Goal: Information Seeking & Learning: Learn about a topic

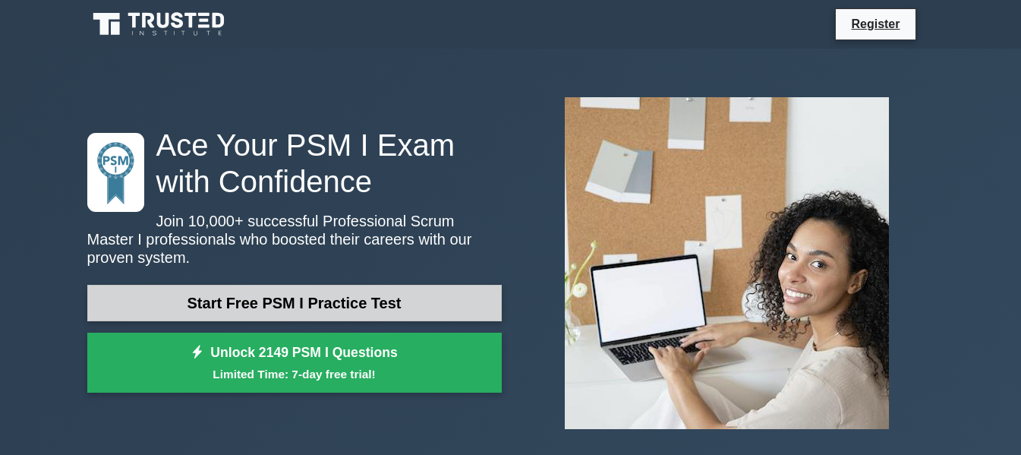
click at [393, 301] on link "Start Free PSM I Practice Test" at bounding box center [294, 303] width 414 height 36
click at [399, 297] on link "Start Free PSM I Practice Test" at bounding box center [294, 303] width 414 height 36
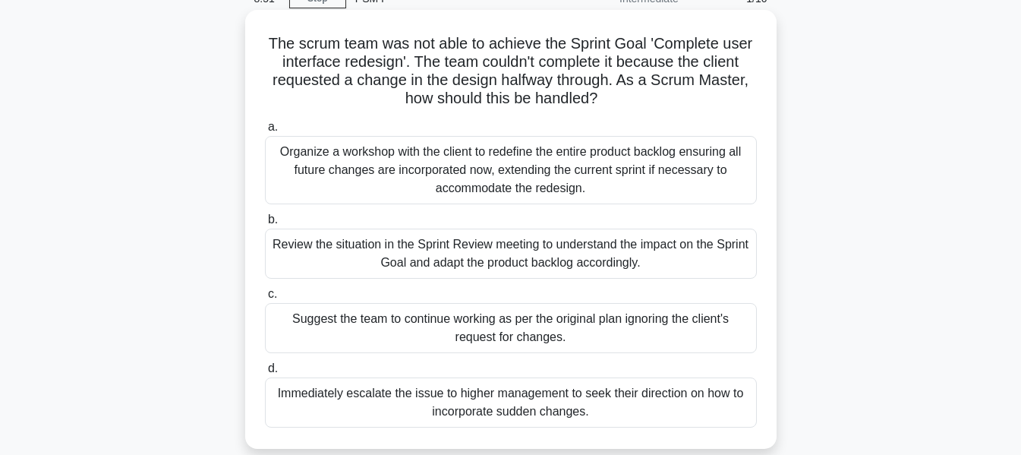
scroll to position [76, 0]
click at [649, 235] on div "Review the situation in the Sprint Review meeting to understand the impact on t…" at bounding box center [511, 253] width 492 height 50
click at [265, 224] on input "b. Review the situation in the Sprint Review meeting to understand the impact o…" at bounding box center [265, 219] width 0 height 10
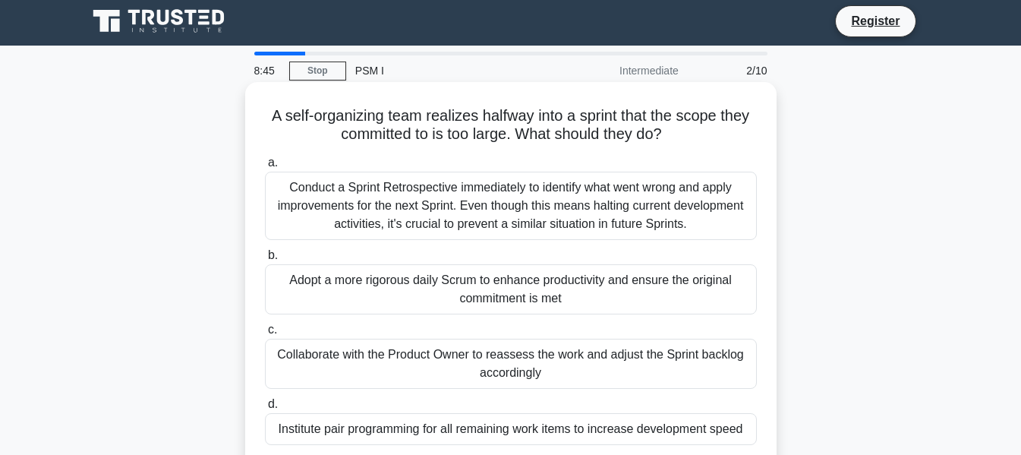
scroll to position [0, 0]
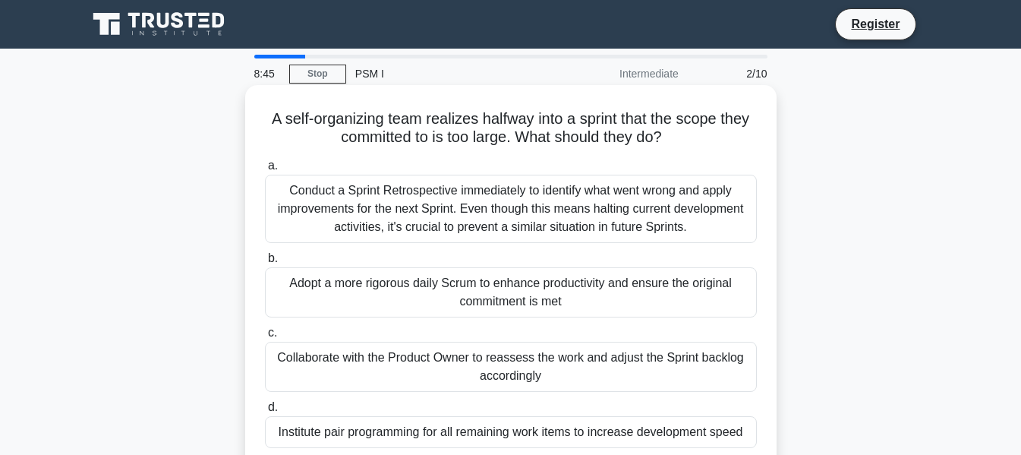
click at [550, 307] on div "Adopt a more rigorous daily Scrum to enhance productivity and ensure the origin…" at bounding box center [511, 292] width 492 height 50
click at [265, 263] on input "b. Adopt a more rigorous daily Scrum to enhance productivity and ensure the ori…" at bounding box center [265, 259] width 0 height 10
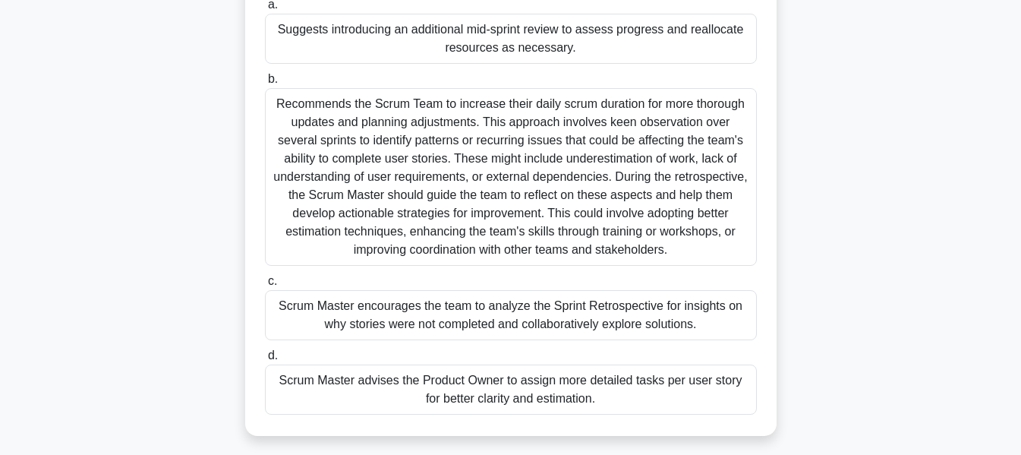
scroll to position [228, 0]
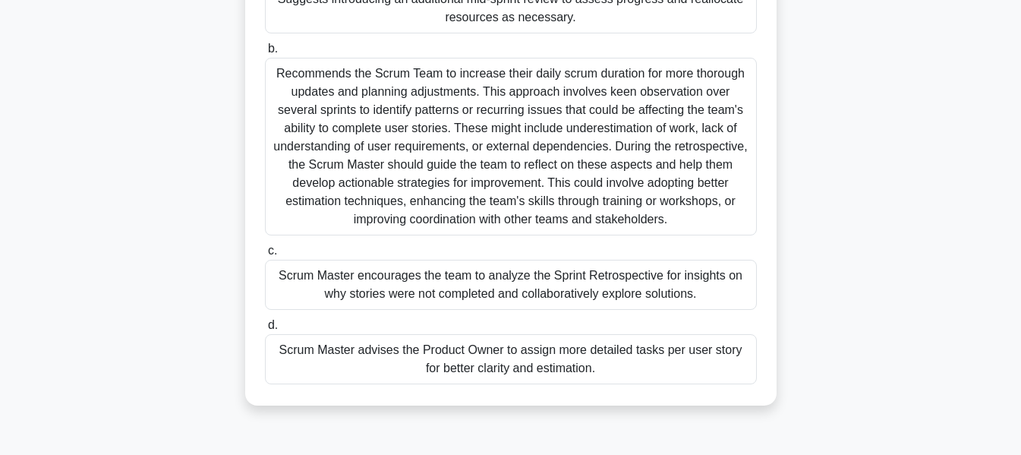
click at [565, 281] on div "Scrum Master encourages the team to analyze the Sprint Retrospective for insigh…" at bounding box center [511, 285] width 492 height 50
click at [265, 256] on input "c. Scrum Master encourages the team to analyze the Sprint Retrospective for ins…" at bounding box center [265, 251] width 0 height 10
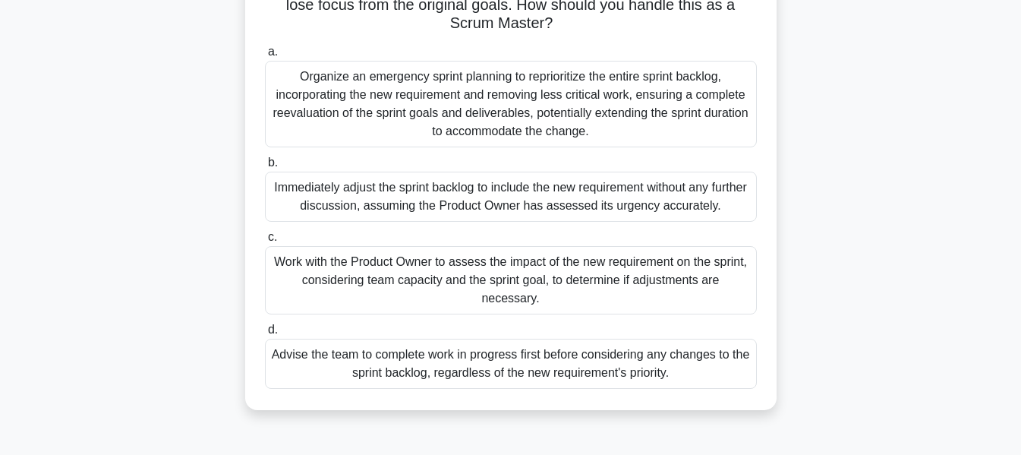
scroll to position [152, 0]
click at [525, 279] on div "Work with the Product Owner to assess the impact of the new requirement on the …" at bounding box center [511, 278] width 492 height 68
click at [265, 241] on input "c. Work with the Product Owner to assess the impact of the new requirement on t…" at bounding box center [265, 236] width 0 height 10
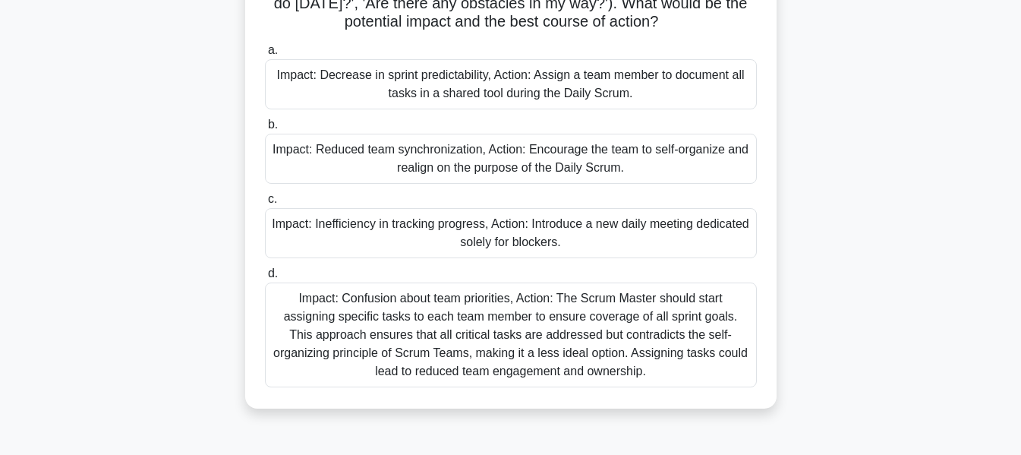
click at [540, 152] on div "Impact: Reduced team synchronization, Action: Encourage the team to self-organi…" at bounding box center [511, 159] width 492 height 50
click at [265, 130] on input "b. Impact: Reduced team synchronization, Action: Encourage the team to self-org…" at bounding box center [265, 125] width 0 height 10
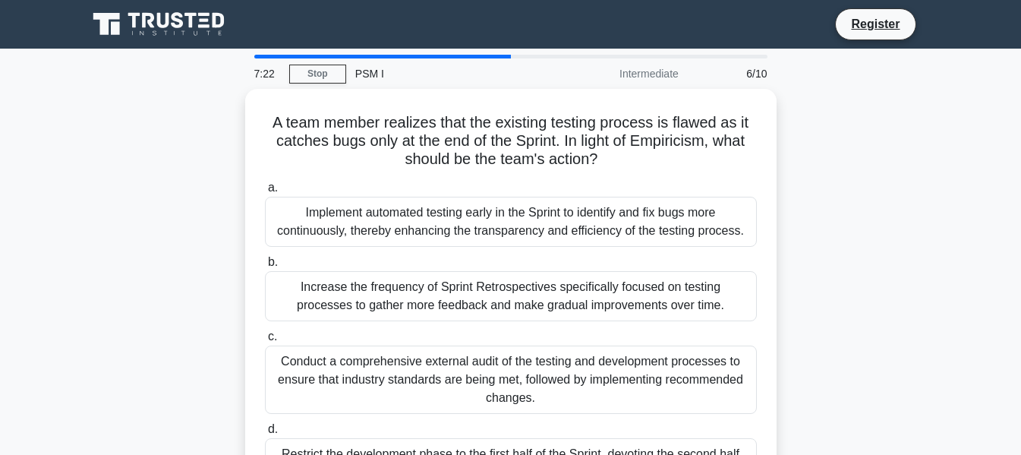
scroll to position [76, 0]
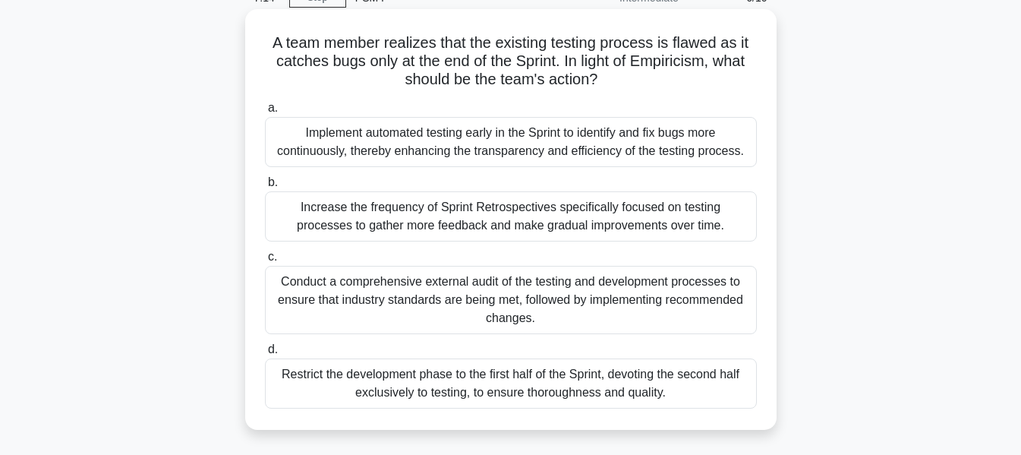
click at [692, 152] on div "Implement automated testing early in the Sprint to identify and fix bugs more c…" at bounding box center [511, 142] width 492 height 50
click at [265, 113] on input "a. Implement automated testing early in the Sprint to identify and fix bugs mor…" at bounding box center [265, 108] width 0 height 10
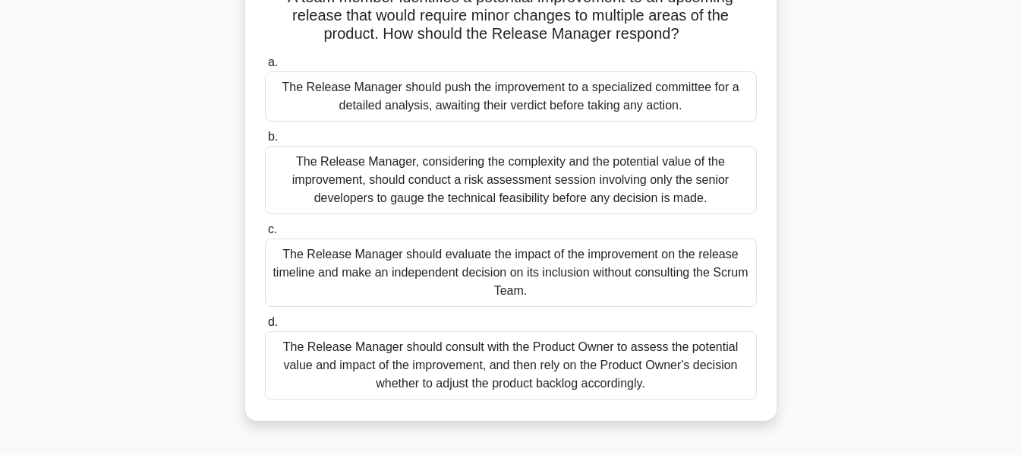
scroll to position [152, 0]
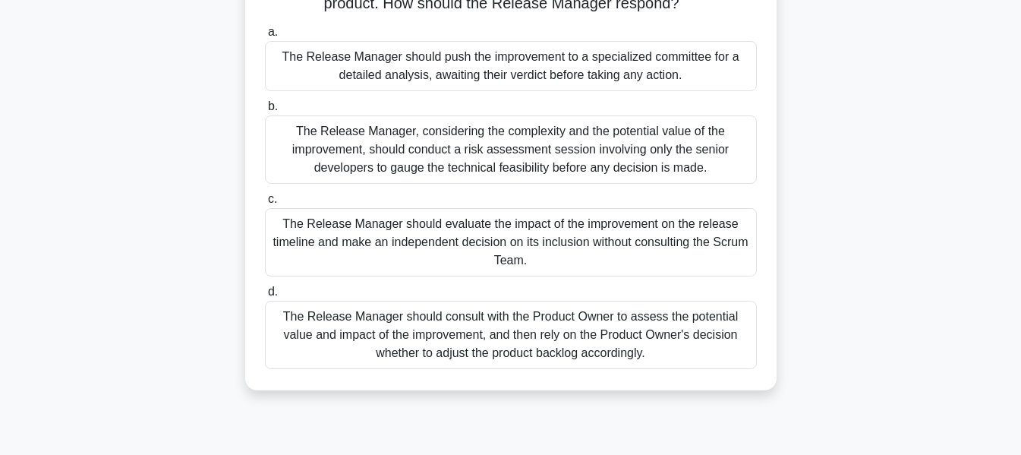
click at [671, 251] on div "The Release Manager should evaluate the impact of the improvement on the releas…" at bounding box center [511, 242] width 492 height 68
click at [265, 204] on input "c. The Release Manager should evaluate the impact of the improvement on the rel…" at bounding box center [265, 199] width 0 height 10
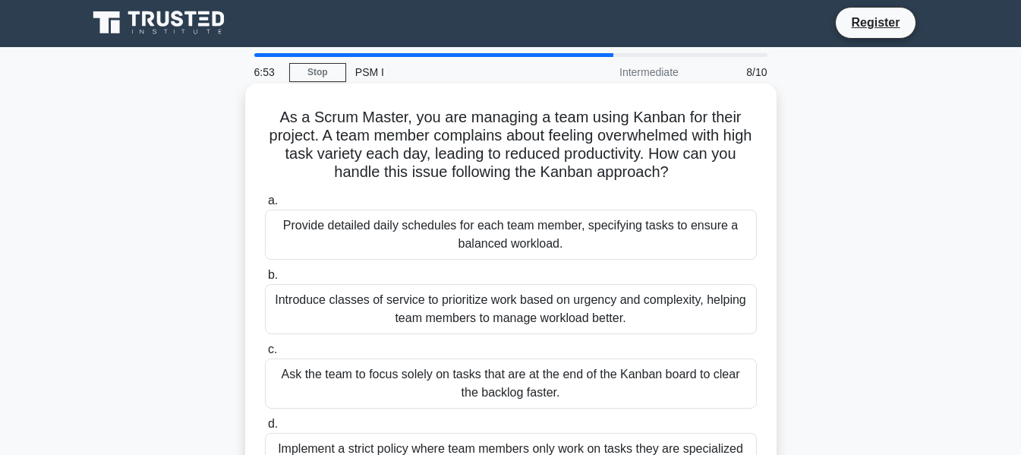
scroll to position [0, 0]
